Goal: Task Accomplishment & Management: Use online tool/utility

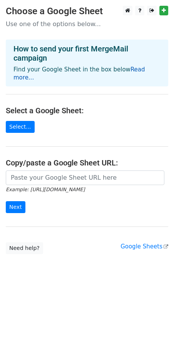
click at [134, 70] on link "Read more..." at bounding box center [78, 73] width 131 height 15
click at [19, 122] on link "Select..." at bounding box center [20, 127] width 29 height 12
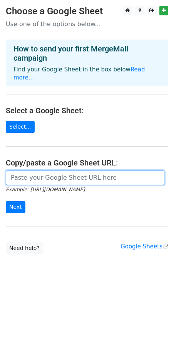
click at [55, 170] on input "url" at bounding box center [85, 177] width 158 height 15
click at [47, 170] on input "url" at bounding box center [85, 177] width 158 height 15
paste input "https://docs.google.com/spreadsheets/d/15KBHqw0EZQYCISFQWeYj4rUHPaOUSU8ghK260ce…"
type input "https://docs.google.com/spreadsheets/d/15KBHqw0EZQYCISFQWeYj4rUHPaOUSU8ghK260ce…"
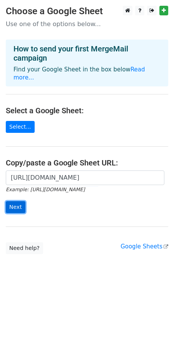
click at [19, 201] on input "Next" at bounding box center [16, 207] width 20 height 12
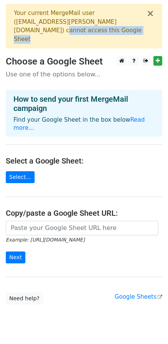
drag, startPoint x: 93, startPoint y: 23, endPoint x: 64, endPoint y: 32, distance: 31.1
click at [64, 32] on div "Your current MergeMail user ( bettertimes.virk@gmail.com ) cannot access this G…" at bounding box center [80, 26] width 132 height 35
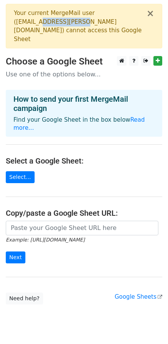
drag, startPoint x: 48, startPoint y: 22, endPoint x: 73, endPoint y: 22, distance: 25.3
click at [73, 22] on div "Your current MergeMail user ( bettertimes.virk@gmail.com ) cannot access this G…" at bounding box center [80, 26] width 132 height 35
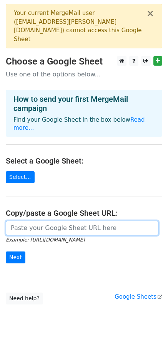
click at [28, 221] on input "url" at bounding box center [82, 228] width 152 height 15
paste input "https://docs.google.com/spreadsheets/d/15KBHqw0EZQYCISFQWeYj4rUHPaOUSU8ghK260ce…"
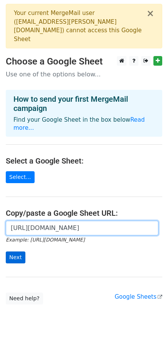
type input "https://docs.google.com/spreadsheets/d/15KBHqw0EZQYCISFQWeYj4rUHPaOUSU8ghK260ce…"
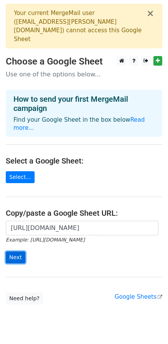
click at [13, 251] on input "Next" at bounding box center [16, 257] width 20 height 12
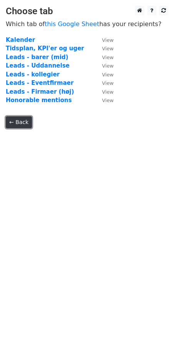
click at [20, 120] on link "← Back" at bounding box center [19, 122] width 26 height 12
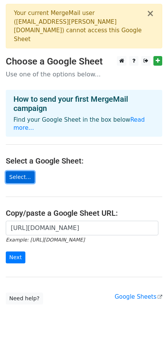
click at [23, 171] on link "Select..." at bounding box center [20, 177] width 29 height 12
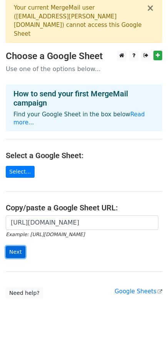
click at [20, 246] on input "Next" at bounding box center [16, 252] width 20 height 12
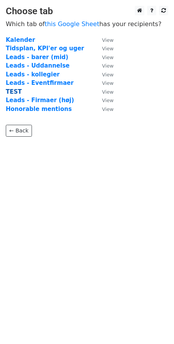
click at [15, 91] on strong "TEST" at bounding box center [14, 91] width 16 height 7
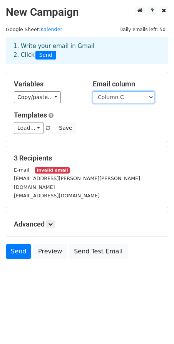
click at [116, 96] on select "Column A Column B Column C Column D Column E Column F Column G" at bounding box center [123, 97] width 61 height 12
click at [119, 101] on select "Column A Column B Column C Column D Column E Column F Column G" at bounding box center [123, 97] width 61 height 12
click at [93, 91] on select "Column A Column B Column C Column D Column E Column F Column G" at bounding box center [123, 97] width 61 height 12
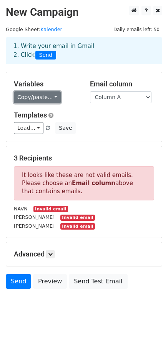
click at [33, 97] on link "Copy/paste..." at bounding box center [37, 97] width 47 height 12
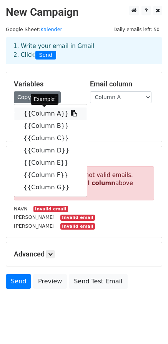
click at [34, 112] on link "{{Column A}}" at bounding box center [50, 113] width 73 height 12
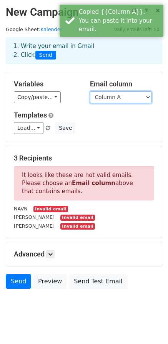
click at [132, 98] on select "Column A Column B Column C Column D Column E Column F Column G" at bounding box center [120, 97] width 61 height 12
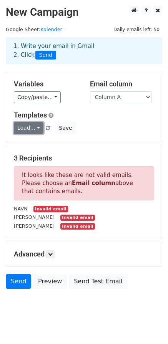
click at [37, 128] on link "Load..." at bounding box center [29, 128] width 30 height 12
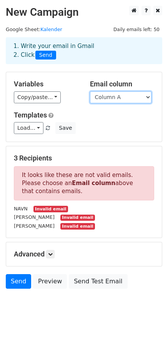
click at [111, 96] on select "Column A Column B Column C Column D Column E Column F Column G" at bounding box center [120, 97] width 61 height 12
click at [90, 91] on select "Column A Column B Column C Column D Column E Column F Column G" at bounding box center [120, 97] width 61 height 12
click at [109, 100] on select "Column A Column B Column C Column D Column E Column F Column G" at bounding box center [120, 97] width 61 height 12
click at [90, 91] on select "Column A Column B Column C Column D Column E Column F Column G" at bounding box center [120, 97] width 61 height 12
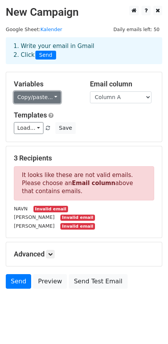
click at [38, 99] on link "Copy/paste..." at bounding box center [37, 97] width 47 height 12
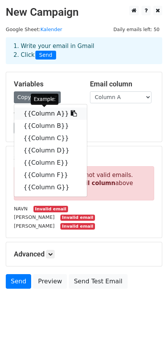
click at [39, 112] on link "{{Column A}}" at bounding box center [50, 113] width 73 height 12
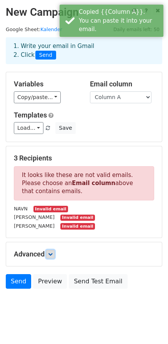
click at [54, 251] on link at bounding box center [50, 254] width 8 height 8
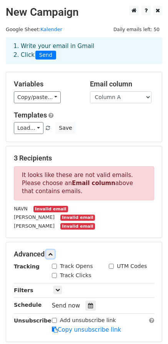
scroll to position [77, 0]
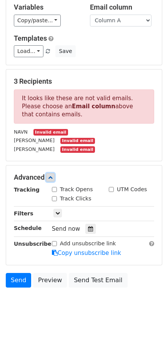
click at [53, 177] on icon at bounding box center [50, 177] width 5 height 5
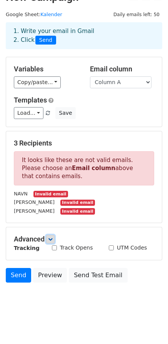
scroll to position [10, 0]
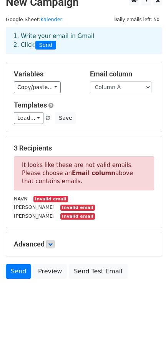
click at [43, 199] on small "Invalid email" at bounding box center [50, 199] width 35 height 7
drag, startPoint x: 41, startPoint y: 199, endPoint x: 31, endPoint y: 200, distance: 9.6
click at [31, 200] on div "NAVN Invalid email" at bounding box center [84, 198] width 152 height 9
click at [55, 199] on small "Invalid email" at bounding box center [50, 199] width 35 height 7
click at [113, 90] on select "Column A Column B Column C Column D Column E Column F Column G" at bounding box center [120, 87] width 61 height 12
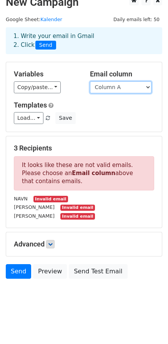
click at [90, 81] on select "Column A Column B Column C Column D Column E Column F Column G" at bounding box center [120, 87] width 61 height 12
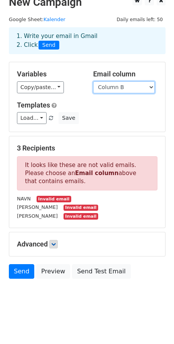
scroll to position [0, 0]
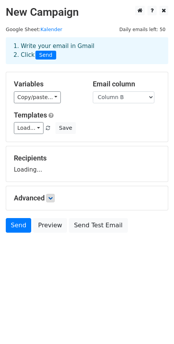
click at [111, 90] on div "Email column Column A Column B Column C Column D Column E Column F Column G" at bounding box center [126, 91] width 79 height 23
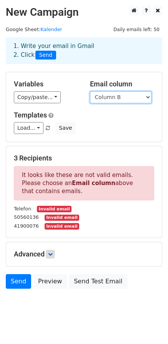
click at [104, 99] on select "Column A Column B Column C Column D Column E Column F Column G" at bounding box center [120, 97] width 61 height 12
select select "Column C"
click at [90, 91] on select "Column A Column B Column C Column D Column E Column F Column G" at bounding box center [120, 97] width 61 height 12
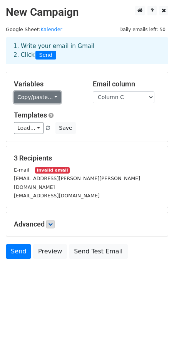
click at [40, 98] on link "Copy/paste..." at bounding box center [37, 97] width 47 height 12
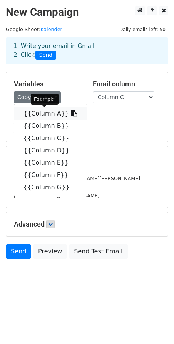
click at [47, 114] on link "{{Column A}}" at bounding box center [50, 113] width 73 height 12
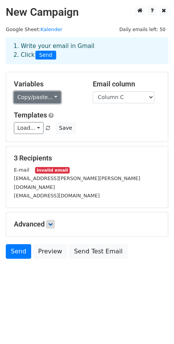
click at [47, 102] on link "Copy/paste..." at bounding box center [37, 97] width 47 height 12
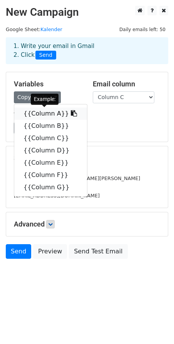
click at [49, 116] on link "{{Column A}}" at bounding box center [50, 113] width 73 height 12
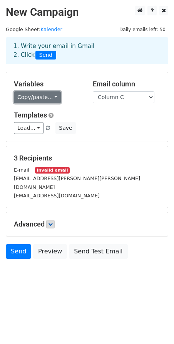
click at [45, 96] on link "Copy/paste..." at bounding box center [37, 97] width 47 height 12
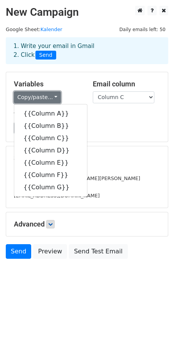
click at [45, 96] on link "Copy/paste..." at bounding box center [37, 97] width 47 height 12
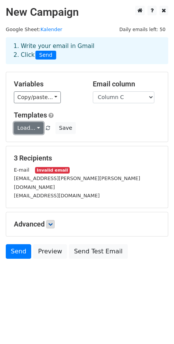
click at [30, 125] on link "Load..." at bounding box center [29, 128] width 30 height 12
click at [34, 126] on link "Load..." at bounding box center [29, 128] width 30 height 12
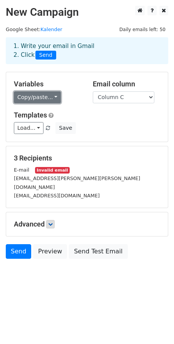
click at [45, 99] on link "Copy/paste..." at bounding box center [37, 97] width 47 height 12
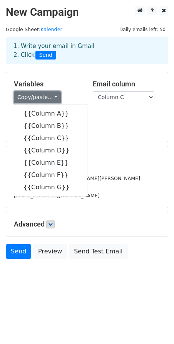
click at [45, 99] on link "Copy/paste..." at bounding box center [37, 97] width 47 height 12
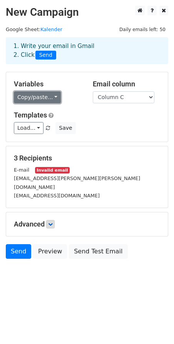
click at [35, 92] on link "Copy/paste..." at bounding box center [37, 97] width 47 height 12
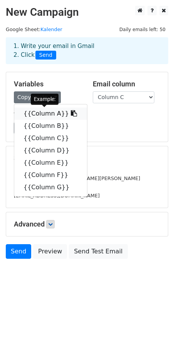
click at [33, 115] on link "{{Column A}}" at bounding box center [50, 113] width 73 height 12
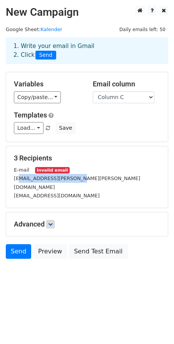
drag, startPoint x: 19, startPoint y: 179, endPoint x: 69, endPoint y: 180, distance: 49.9
click at [69, 180] on small "gustav.hamilton.kristen@gmai.com" at bounding box center [77, 182] width 126 height 15
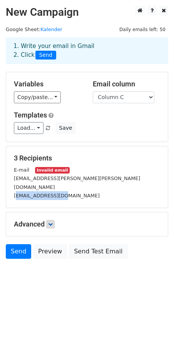
drag, startPoint x: 17, startPoint y: 187, endPoint x: 56, endPoint y: 187, distance: 39.5
click at [56, 193] on small "vilhelmarnesen@live.dk" at bounding box center [57, 196] width 86 height 6
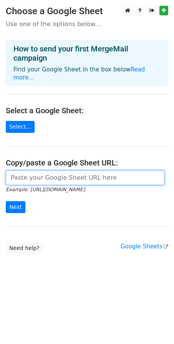
click at [27, 170] on input "url" at bounding box center [85, 177] width 158 height 15
paste input "https://docs.google.com/spreadsheets/d/15KBHqw0EZQYCISFQWeYj4rUHPaOUSU8ghK260ce…"
type input "https://docs.google.com/spreadsheets/d/15KBHqw0EZQYCISFQWeYj4rUHPaOUSU8ghK260ce…"
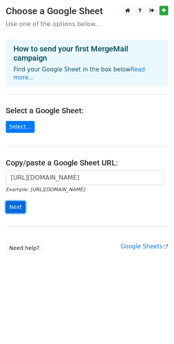
click at [14, 201] on input "Next" at bounding box center [16, 207] width 20 height 12
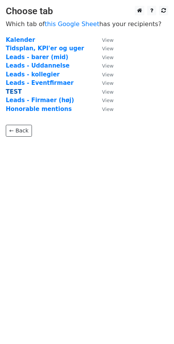
click at [14, 91] on strong "TEST" at bounding box center [14, 91] width 16 height 7
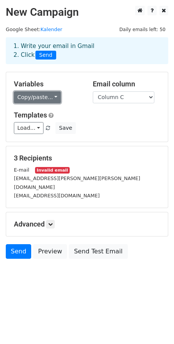
click at [36, 96] on link "Copy/paste..." at bounding box center [37, 97] width 47 height 12
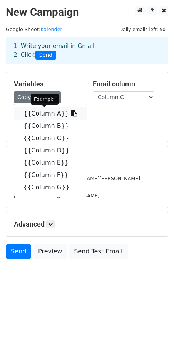
click at [35, 113] on link "{{Column A}}" at bounding box center [50, 113] width 73 height 12
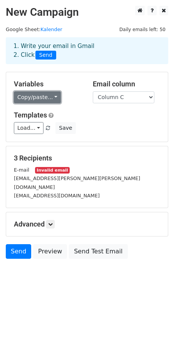
click at [50, 99] on link "Copy/paste..." at bounding box center [37, 97] width 47 height 12
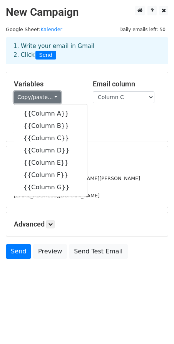
click at [50, 99] on link "Copy/paste..." at bounding box center [37, 97] width 47 height 12
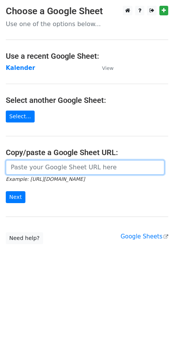
click at [25, 165] on input "url" at bounding box center [85, 167] width 158 height 15
paste input "[URL][DOMAIN_NAME]"
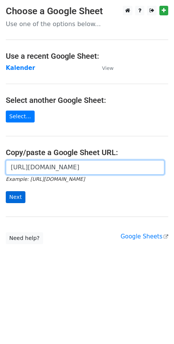
type input "https://docs.google.com/spreadsheets/d/15KBHqw0EZQYCISFQWeYj4rUHPaOUSU8ghK260ce…"
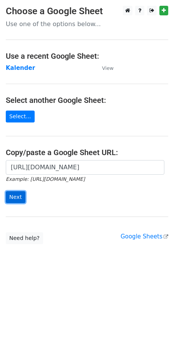
click at [16, 198] on input "Next" at bounding box center [16, 197] width 20 height 12
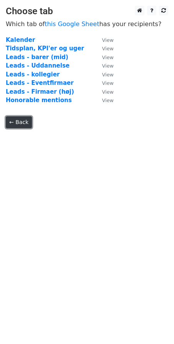
click at [9, 123] on link "← Back" at bounding box center [19, 122] width 26 height 12
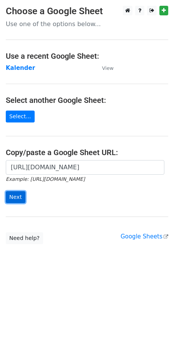
click at [19, 195] on input "Next" at bounding box center [16, 197] width 20 height 12
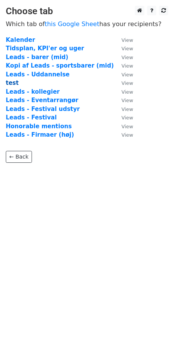
click at [14, 83] on strong "test" at bounding box center [12, 82] width 13 height 7
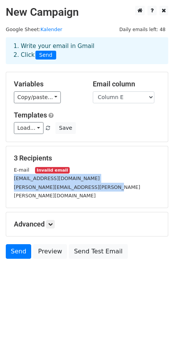
drag, startPoint x: 101, startPoint y: 189, endPoint x: 12, endPoint y: 180, distance: 89.5
click at [12, 180] on div "E-mail Invalid email vilhelmarnesen@live.dk Gustav.hamilton.kristensen@gmail.com" at bounding box center [86, 182] width 157 height 35
click at [12, 180] on div "vilhelmarnesen@live.dk" at bounding box center [86, 178] width 157 height 9
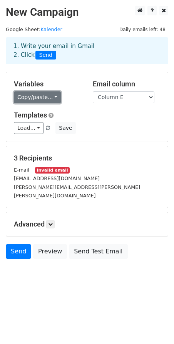
click at [34, 98] on link "Copy/paste..." at bounding box center [37, 97] width 47 height 12
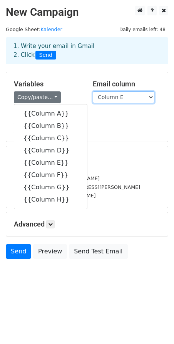
click at [105, 95] on select "Column A Column B Column C Column D Column E Column F Column G Column H" at bounding box center [123, 97] width 61 height 12
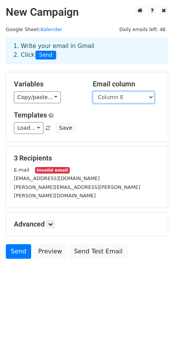
click at [109, 98] on select "Column A Column B Column C Column D Column E Column F Column G Column H" at bounding box center [123, 97] width 61 height 12
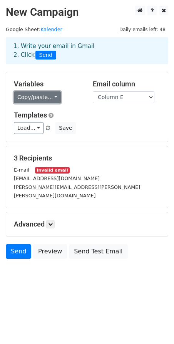
click at [33, 97] on link "Copy/paste..." at bounding box center [37, 97] width 47 height 12
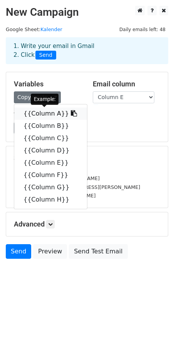
click at [36, 111] on link "{{Column A}}" at bounding box center [50, 113] width 73 height 12
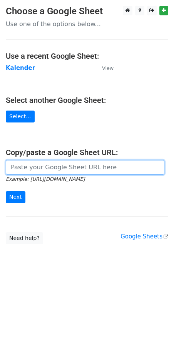
click at [56, 167] on input "url" at bounding box center [85, 167] width 158 height 15
paste input "https://docs.google.com/spreadsheets/d/15KBHqw0EZQYCISFQWeYj4rUHPaOUSU8ghK260ce…"
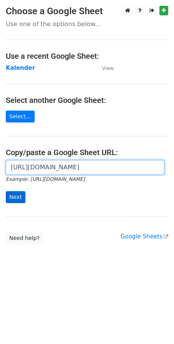
type input "https://docs.google.com/spreadsheets/d/15KBHqw0EZQYCISFQWeYj4rUHPaOUSU8ghK260ce…"
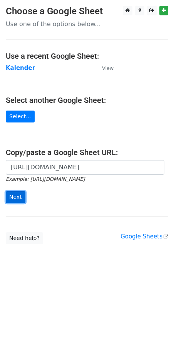
scroll to position [0, 0]
click at [17, 199] on input "Next" at bounding box center [16, 197] width 20 height 12
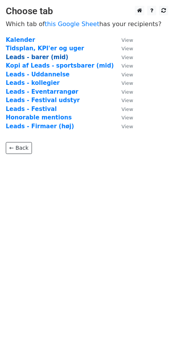
click at [32, 57] on strong "Leads - barer (mid)" at bounding box center [37, 57] width 62 height 7
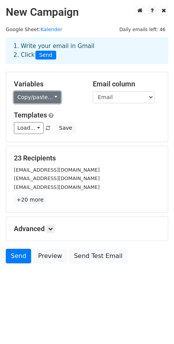
click at [41, 99] on link "Copy/paste..." at bounding box center [37, 97] width 47 height 12
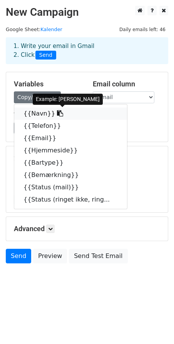
click at [30, 113] on link "{{Navn}}" at bounding box center [70, 113] width 112 height 12
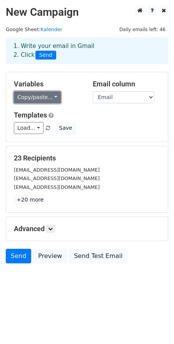
click at [46, 96] on link "Copy/paste..." at bounding box center [37, 97] width 47 height 12
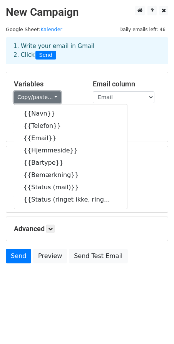
click at [46, 94] on link "Copy/paste..." at bounding box center [37, 97] width 47 height 12
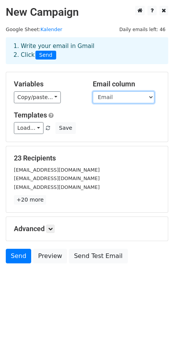
click at [115, 98] on select "Navn Telefon Email Hjemmeside Bartype Bemærkning Status (mail) Status (ringet i…" at bounding box center [123, 97] width 61 height 12
click at [93, 91] on select "Navn Telefon Email Hjemmeside Bartype Bemærkning Status (mail) Status (ringet i…" at bounding box center [123, 97] width 61 height 12
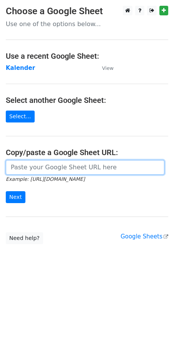
click at [51, 167] on input "url" at bounding box center [85, 167] width 158 height 15
paste input "https://docs.google.com/spreadsheets/d/15KBHqw0EZQYCISFQWeYj4rUHPaOUSU8ghK260ce…"
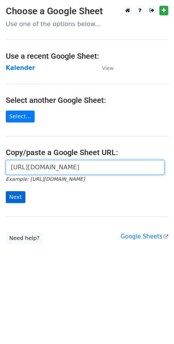
type input "https://docs.google.com/spreadsheets/d/15KBHqw0EZQYCISFQWeYj4rUHPaOUSU8ghK260ce…"
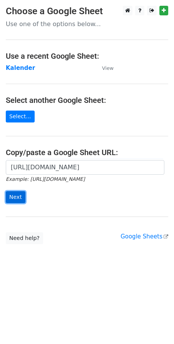
click at [22, 194] on input "Next" at bounding box center [16, 197] width 20 height 12
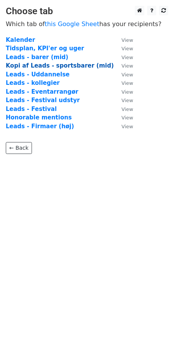
click at [42, 67] on strong "Kopi af Leads - sportsbarer (mid)" at bounding box center [60, 65] width 108 height 7
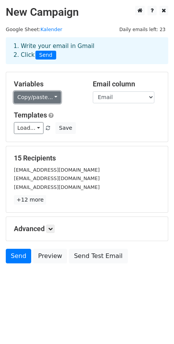
click at [40, 93] on link "Copy/paste..." at bounding box center [37, 97] width 47 height 12
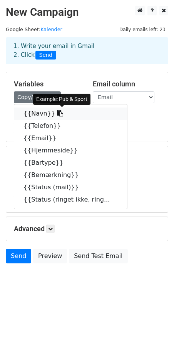
click at [38, 113] on link "{{Navn}}" at bounding box center [70, 113] width 112 height 12
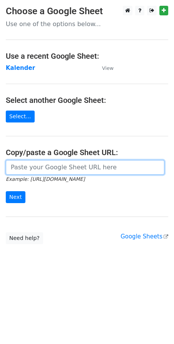
click at [41, 167] on input "url" at bounding box center [85, 167] width 158 height 15
paste input "https://docs.google.com/spreadsheets/d/15KBHqw0EZQYCISFQWeYj4rUHPaOUSU8ghK260ce…"
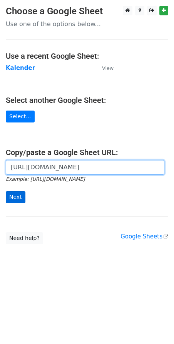
type input "https://docs.google.com/spreadsheets/d/15KBHqw0EZQYCISFQWeYj4rUHPaOUSU8ghK260ce…"
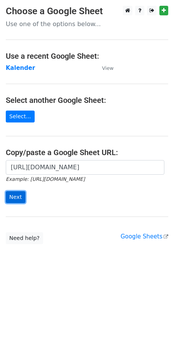
click at [14, 197] on input "Next" at bounding box center [16, 197] width 20 height 12
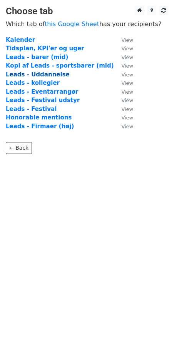
click at [31, 75] on strong "Leads - Uddannelse" at bounding box center [38, 74] width 64 height 7
